Goal: Transaction & Acquisition: Download file/media

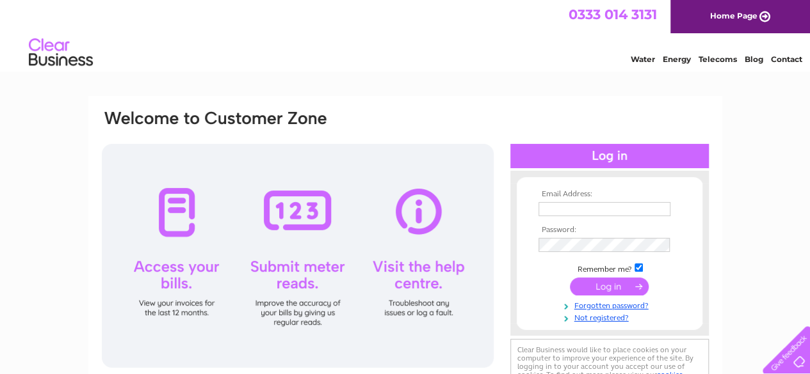
type input "himanshu.61185@gmail.com"
click at [625, 286] on input "submit" at bounding box center [609, 287] width 79 height 18
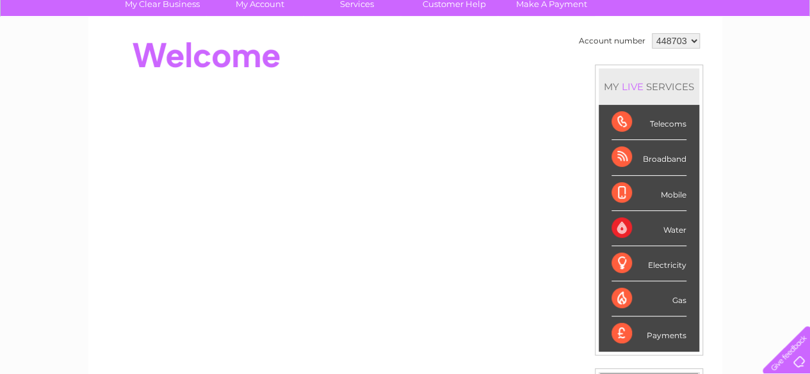
scroll to position [108, 0]
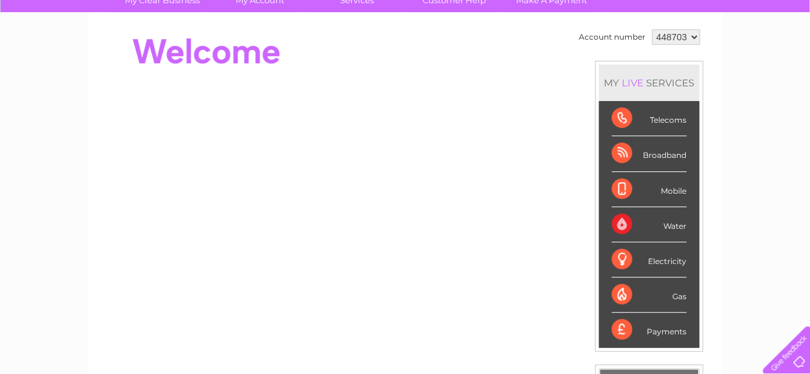
click at [662, 154] on div "Broadband" at bounding box center [648, 153] width 75 height 35
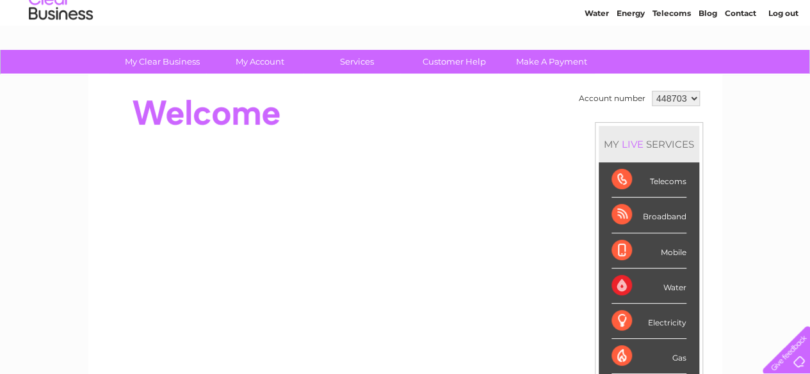
scroll to position [44, 0]
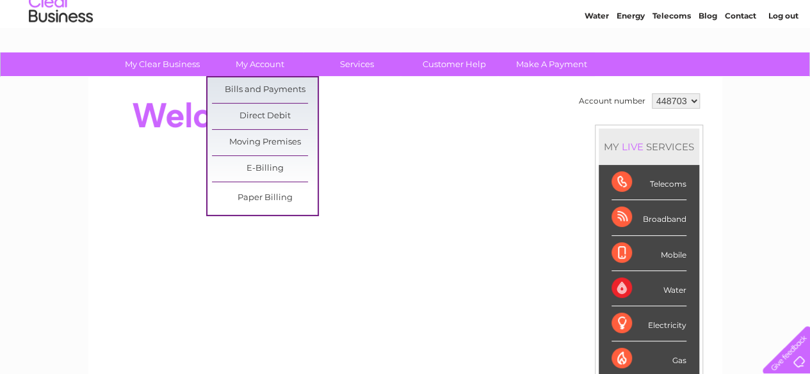
click at [253, 164] on link "E-Billing" at bounding box center [265, 169] width 106 height 26
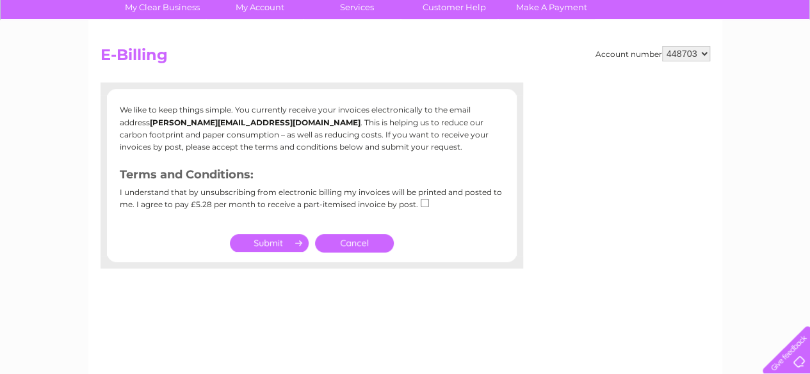
scroll to position [97, 0]
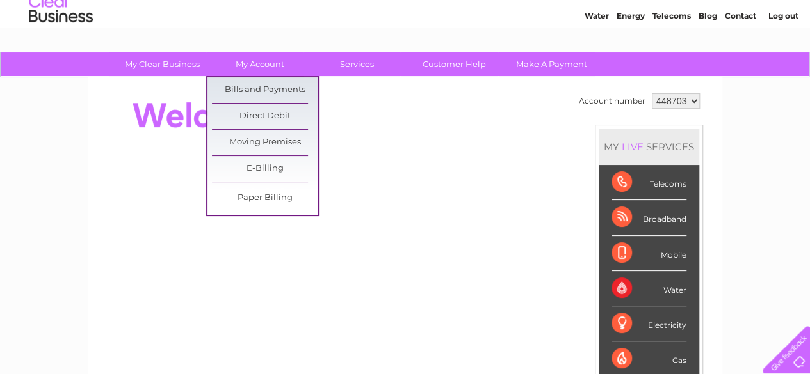
click at [252, 95] on link "Bills and Payments" at bounding box center [265, 90] width 106 height 26
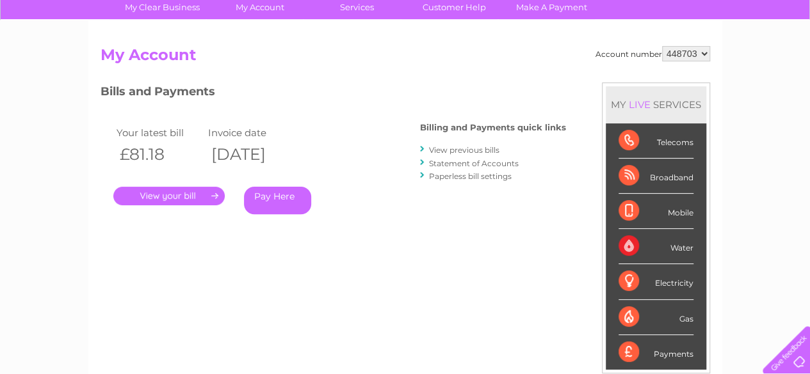
scroll to position [106, 0]
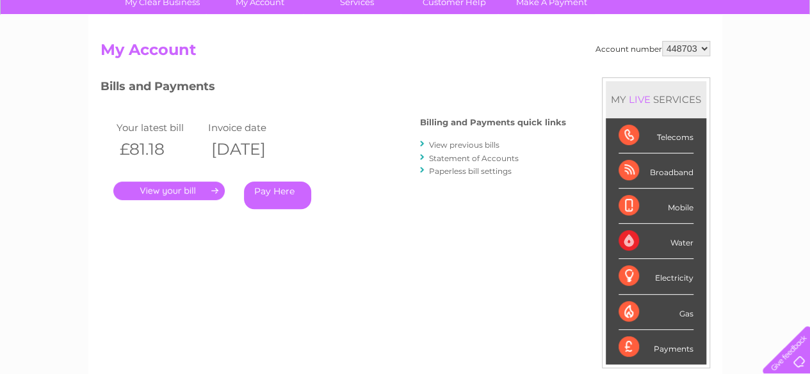
click at [174, 193] on link "." at bounding box center [168, 191] width 111 height 19
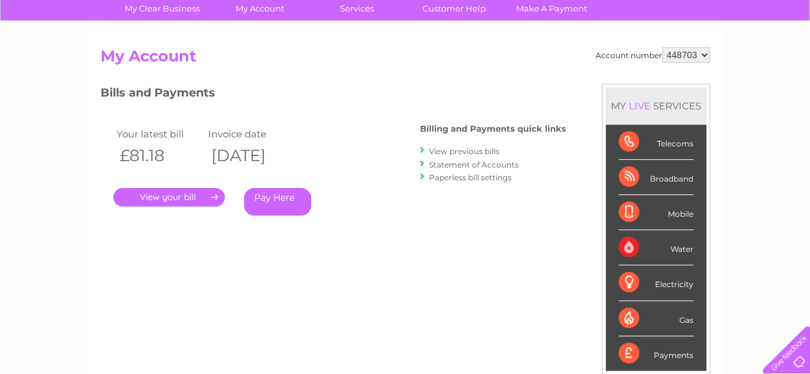
click at [678, 180] on div "Broadband" at bounding box center [655, 177] width 75 height 35
click at [479, 154] on link "View previous bills" at bounding box center [464, 152] width 70 height 10
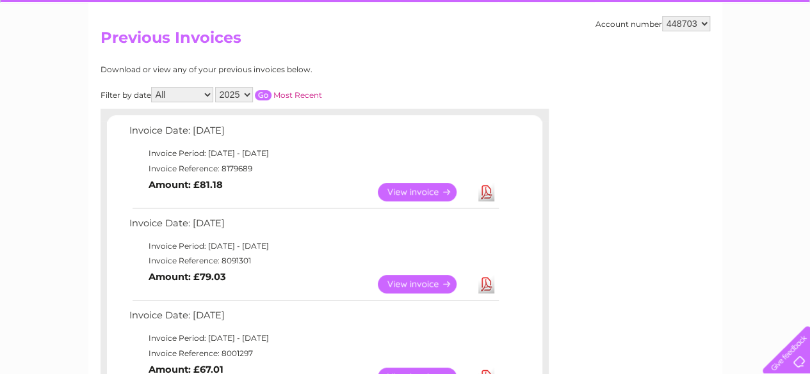
scroll to position [134, 0]
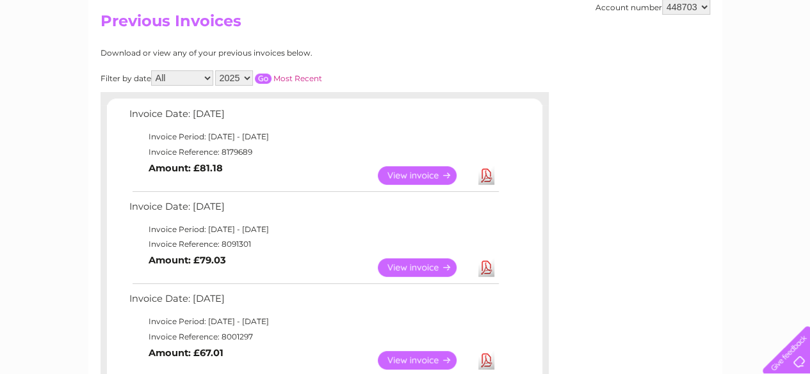
click at [488, 273] on link "Download" at bounding box center [486, 268] width 16 height 19
click at [483, 356] on link "Download" at bounding box center [486, 360] width 16 height 19
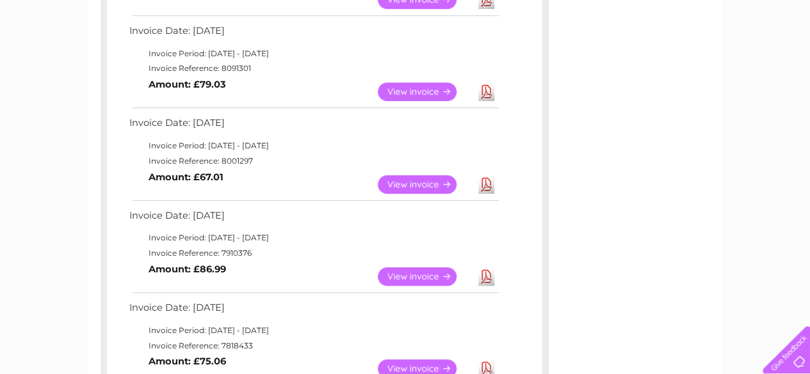
scroll to position [317, 0]
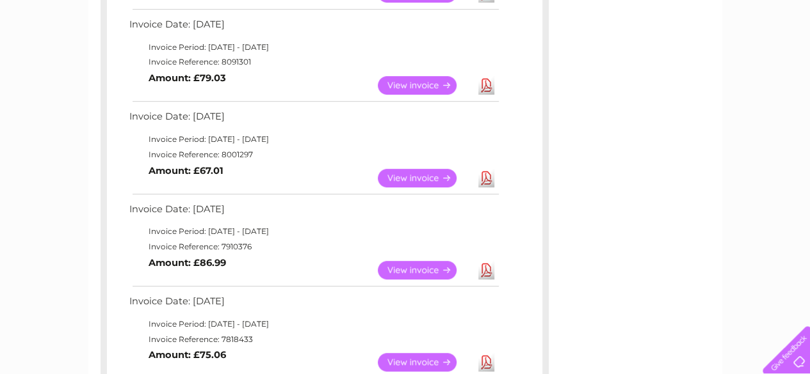
click at [491, 268] on link "Download" at bounding box center [486, 270] width 16 height 19
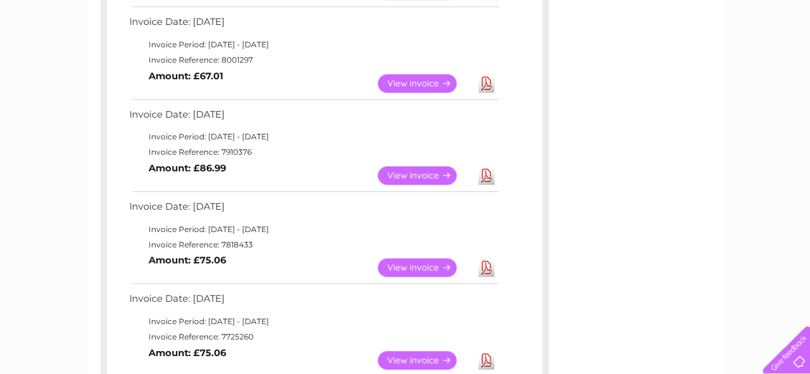
click at [485, 260] on link "Download" at bounding box center [486, 268] width 16 height 19
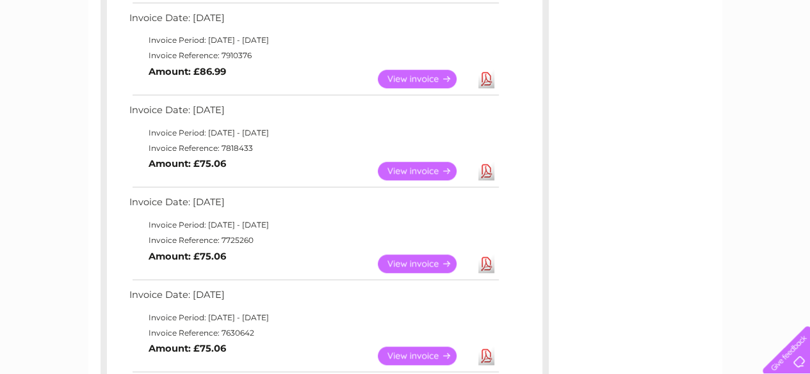
scroll to position [509, 0]
click at [484, 260] on link "Download" at bounding box center [486, 263] width 16 height 19
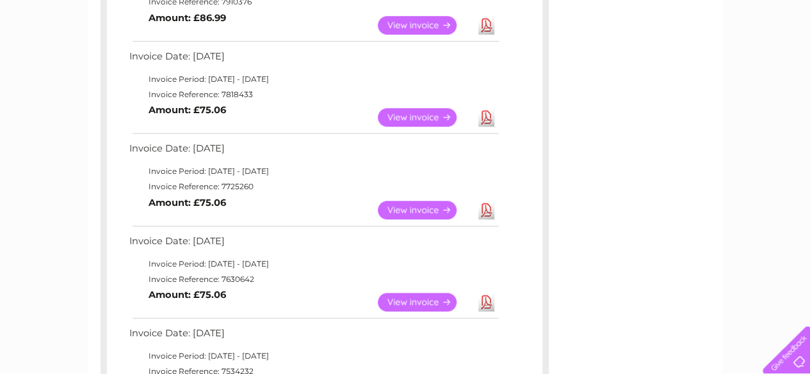
scroll to position [595, 0]
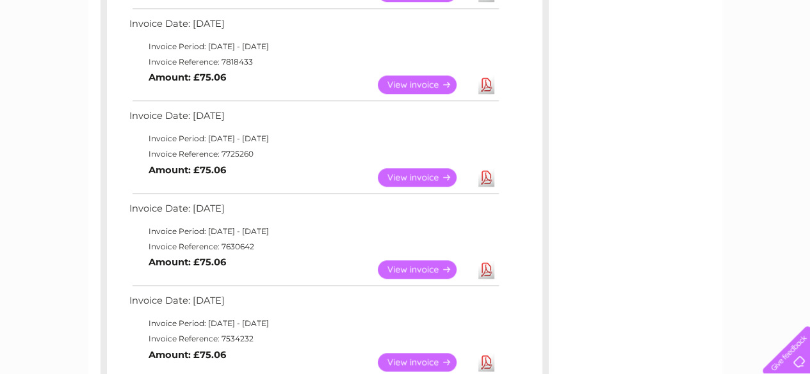
click at [483, 267] on link "Download" at bounding box center [486, 269] width 16 height 19
